Goal: Task Accomplishment & Management: Manage account settings

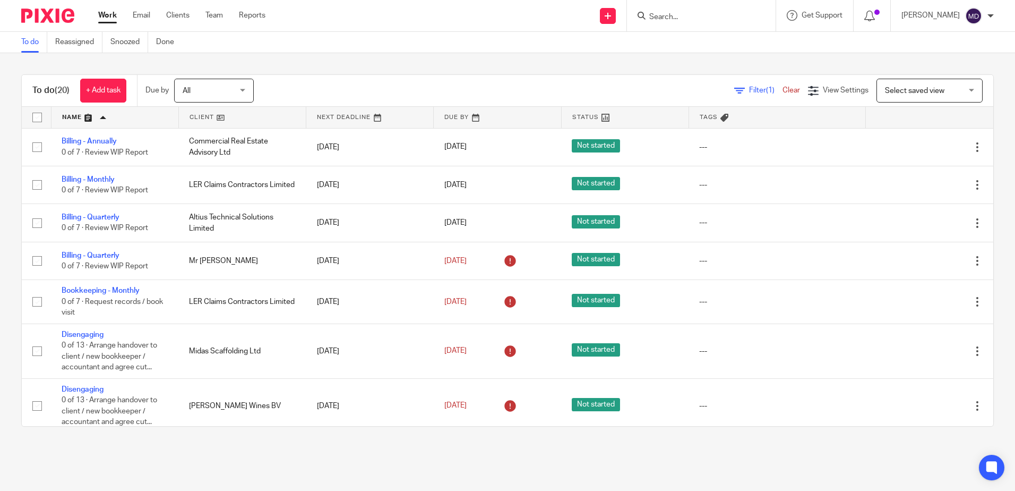
click at [106, 18] on link "Work" at bounding box center [107, 15] width 19 height 11
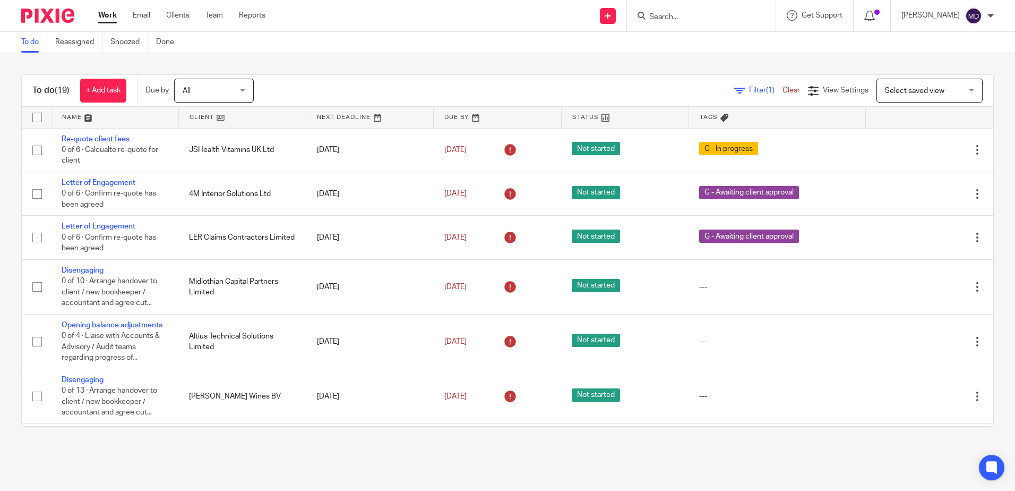
click at [68, 118] on link at bounding box center [114, 117] width 127 height 21
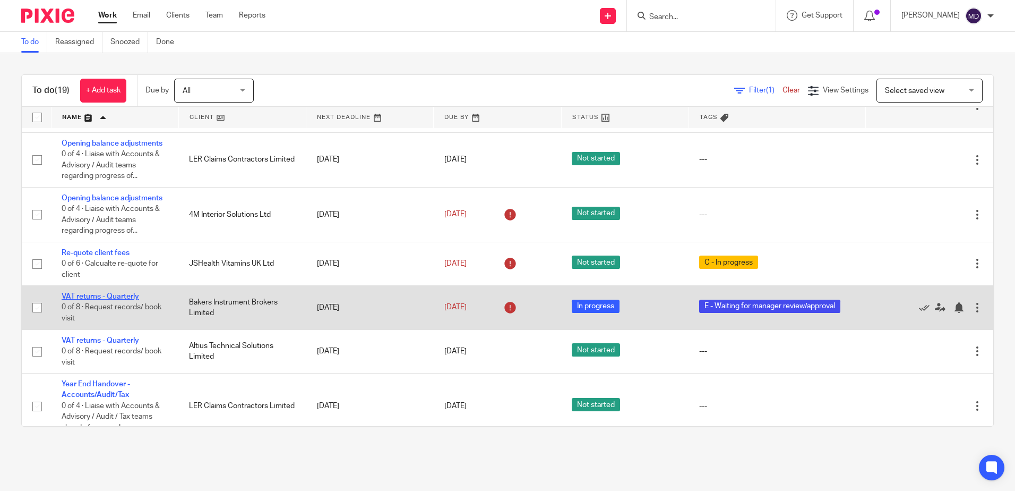
scroll to position [619, 0]
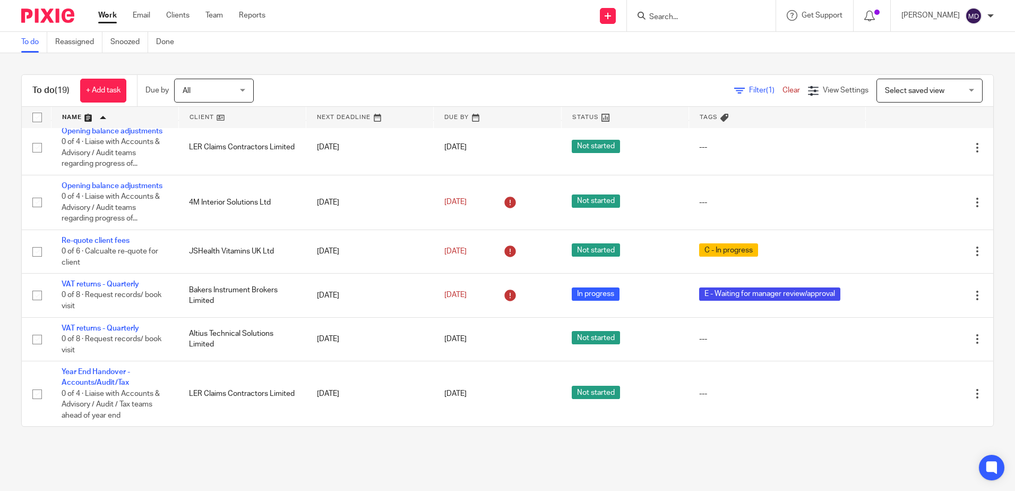
click at [708, 24] on div at bounding box center [701, 15] width 149 height 31
click at [705, 21] on input "Search" at bounding box center [696, 18] width 96 height 10
type input "sonovi"
click at [700, 42] on link at bounding box center [712, 41] width 132 height 16
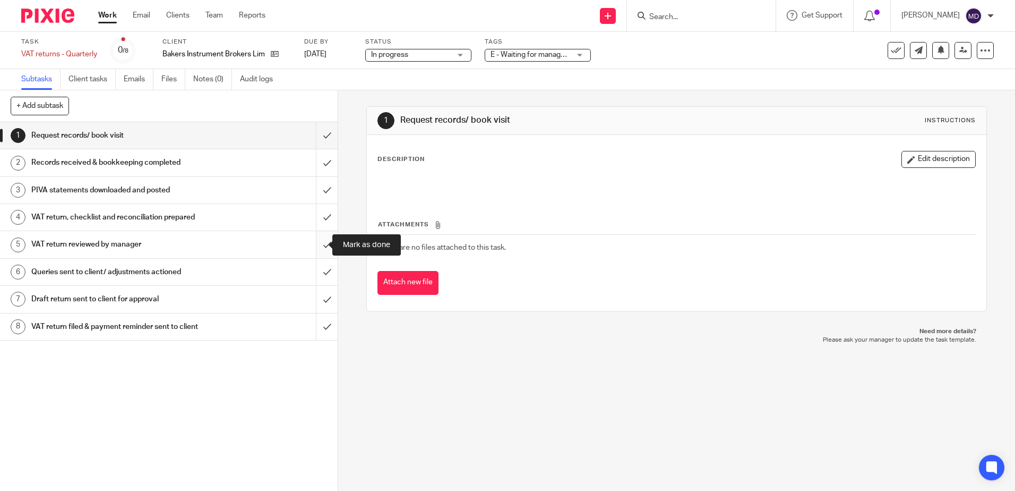
click at [313, 243] on input "submit" at bounding box center [169, 244] width 338 height 27
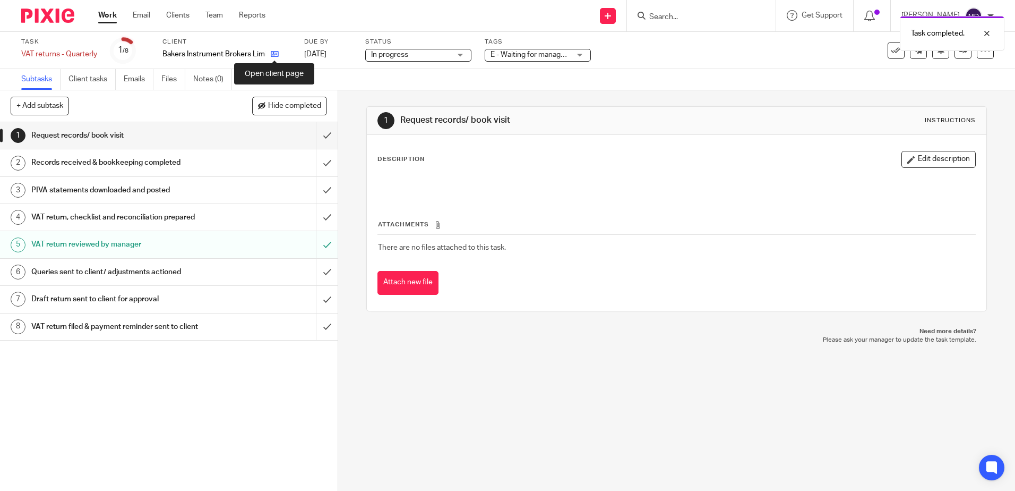
click at [278, 51] on icon at bounding box center [275, 54] width 8 height 8
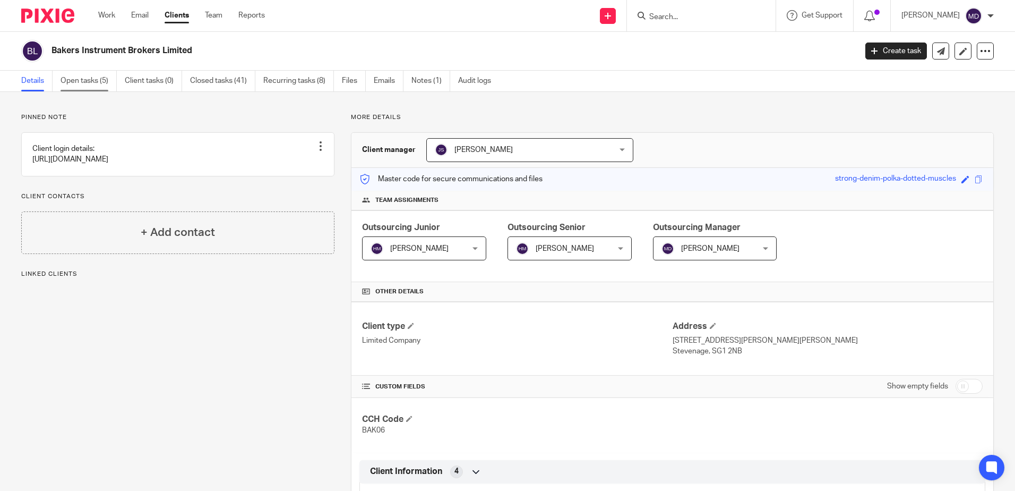
click at [77, 87] on link "Open tasks (5)" at bounding box center [89, 81] width 56 height 21
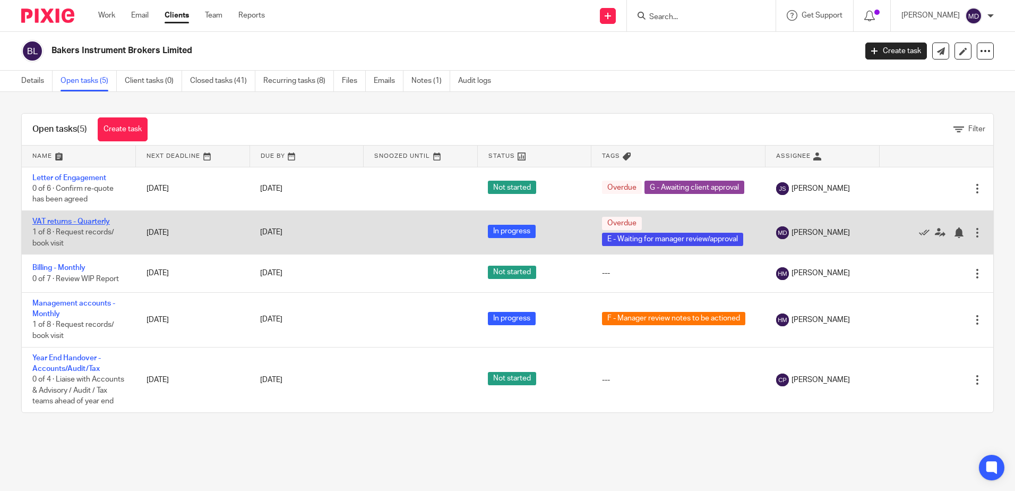
click at [88, 218] on link "VAT returns - Quarterly" at bounding box center [71, 221] width 78 height 7
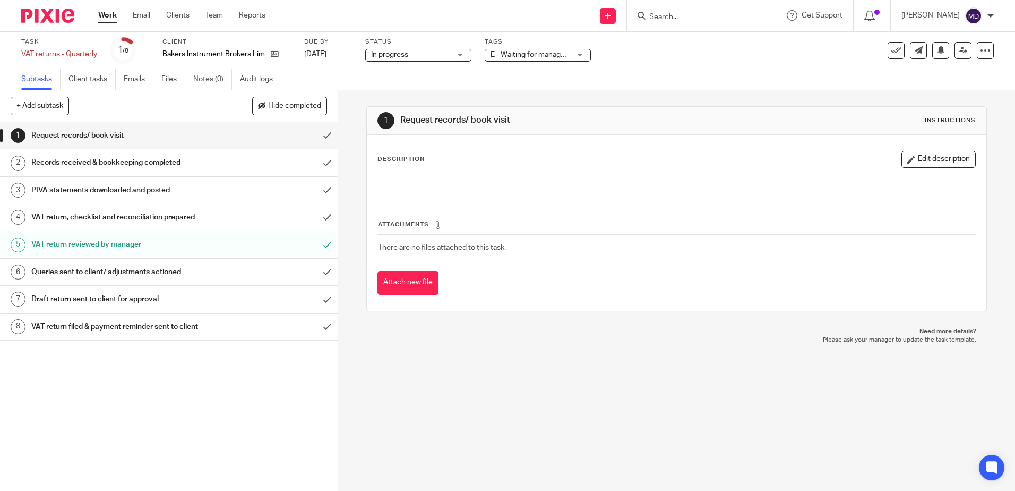
click at [578, 59] on div "E - Waiting for manager review/approval" at bounding box center [538, 55] width 106 height 13
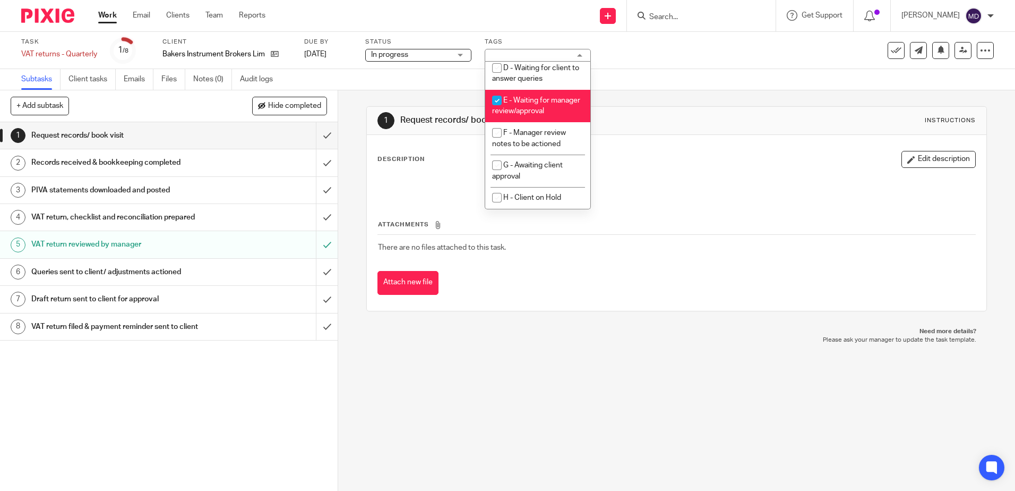
scroll to position [106, 0]
click at [552, 140] on span "F - Manager review notes to be actioned" at bounding box center [529, 138] width 74 height 19
checkbox input "true"
click at [552, 114] on li "E - Waiting for manager review/approval" at bounding box center [537, 106] width 105 height 32
checkbox input "false"
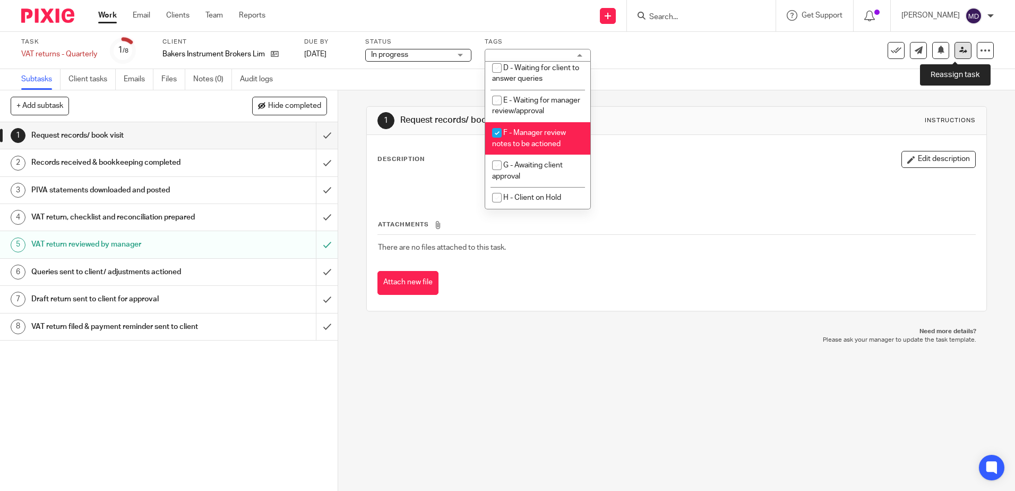
click at [959, 56] on link at bounding box center [963, 50] width 17 height 17
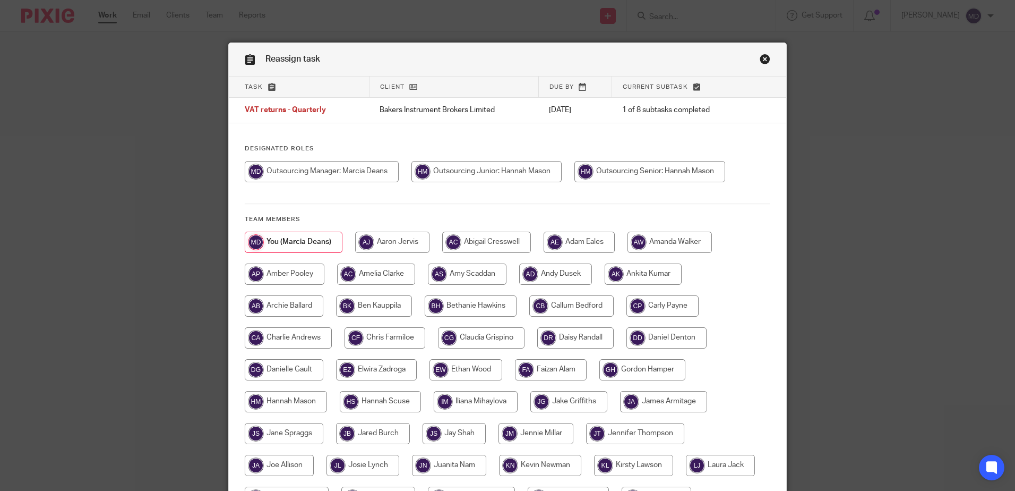
click at [713, 167] on input "radio" at bounding box center [649, 171] width 151 height 21
radio input "true"
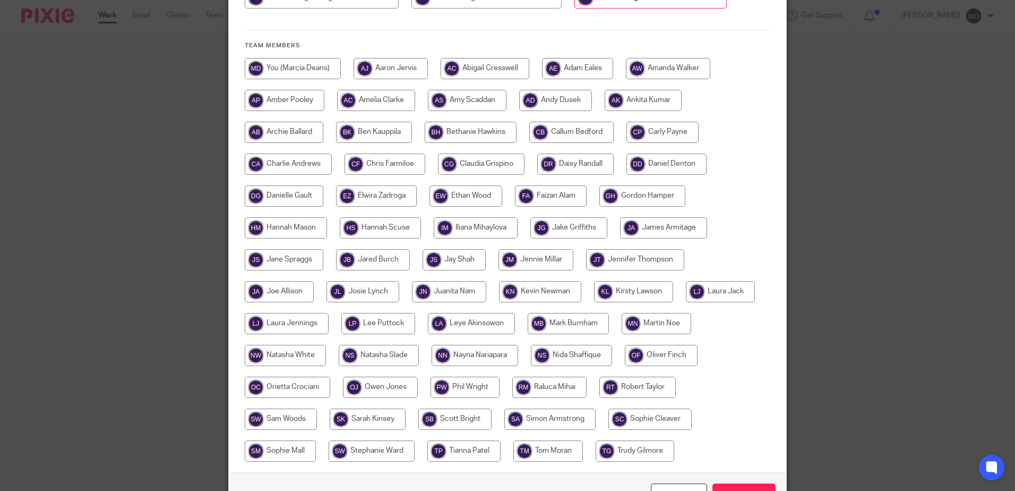
scroll to position [243, 0]
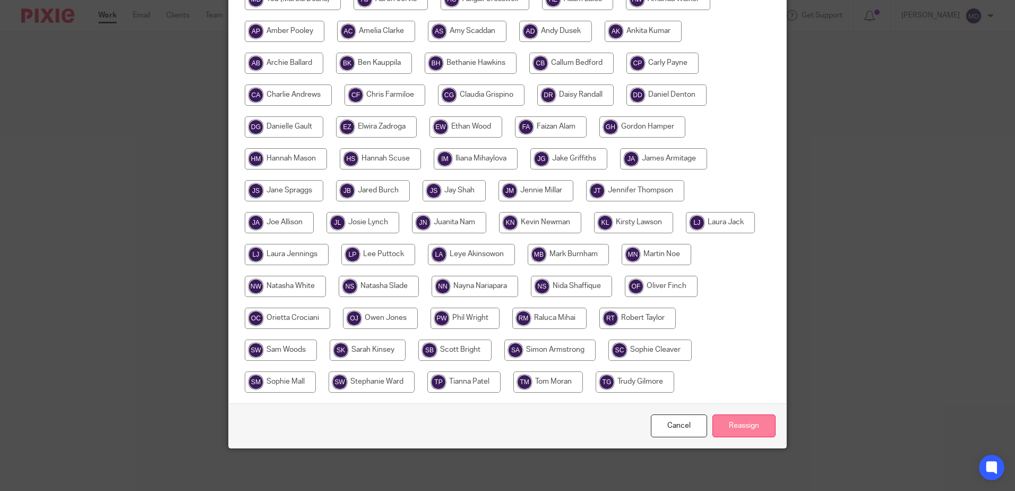
click at [765, 426] on input "Reassign" at bounding box center [744, 425] width 63 height 23
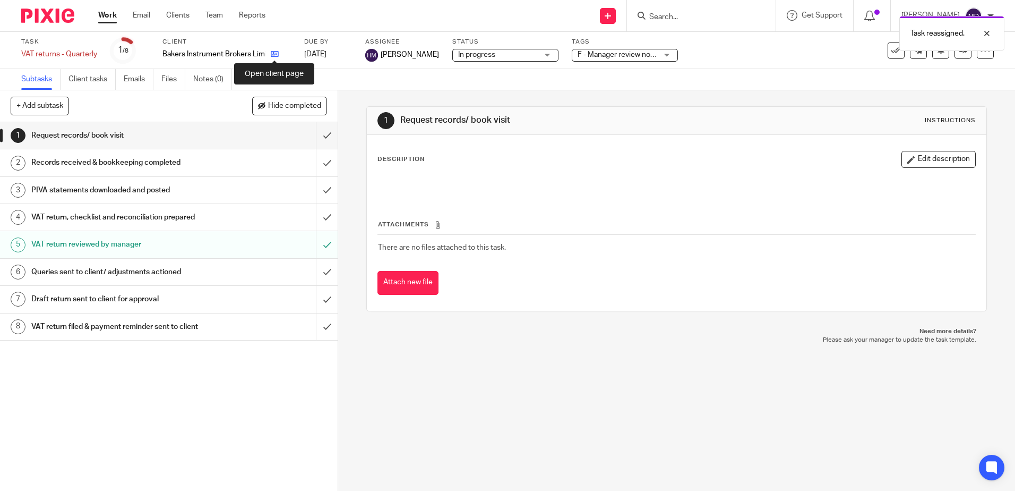
click at [273, 53] on icon at bounding box center [275, 54] width 8 height 8
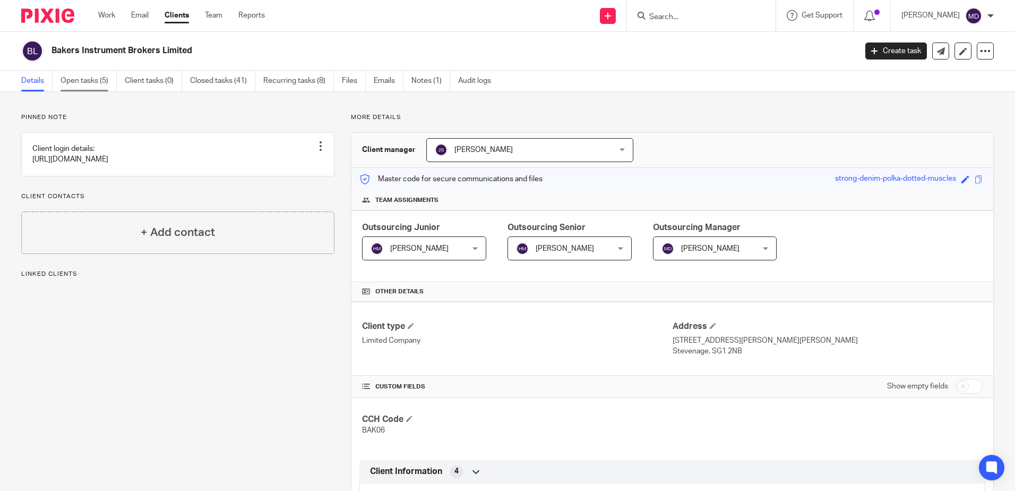
click at [82, 83] on link "Open tasks (5)" at bounding box center [89, 81] width 56 height 21
click at [89, 85] on link "Open tasks (3)" at bounding box center [89, 81] width 56 height 21
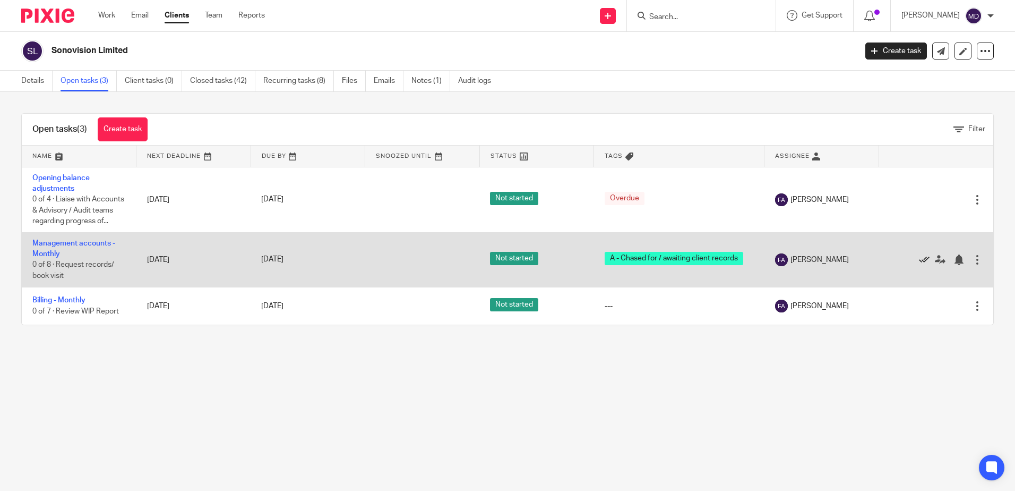
click at [919, 265] on icon at bounding box center [924, 259] width 11 height 11
